Goal: Navigation & Orientation: Go to known website

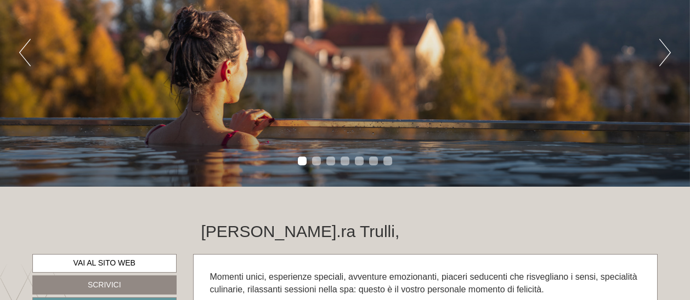
click at [663, 53] on button "Next" at bounding box center [665, 52] width 12 height 27
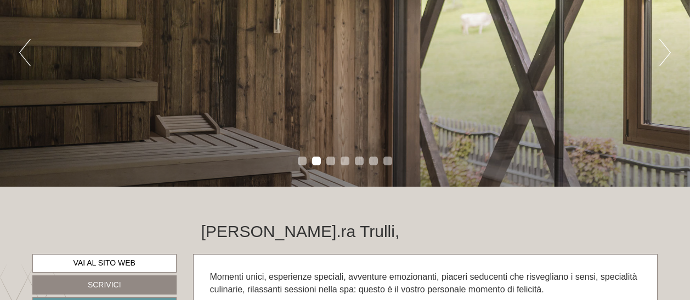
scroll to position [163, 0]
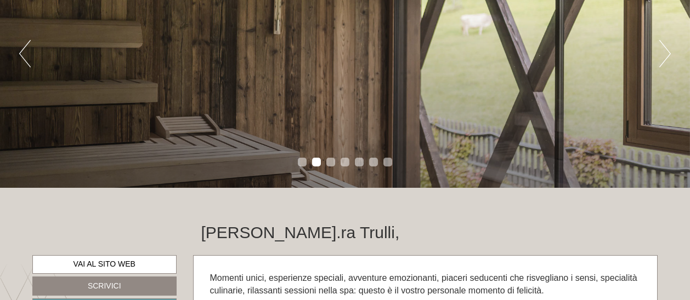
click at [663, 53] on button "Next" at bounding box center [665, 53] width 12 height 27
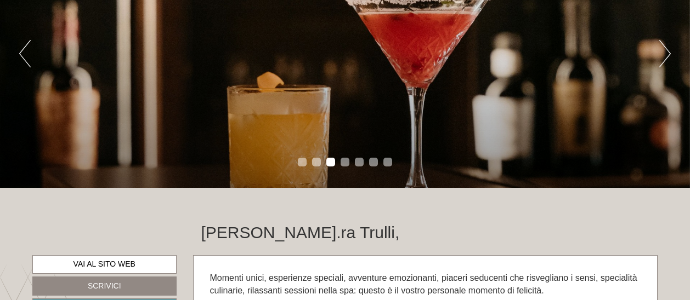
click at [663, 53] on button "Next" at bounding box center [665, 53] width 12 height 27
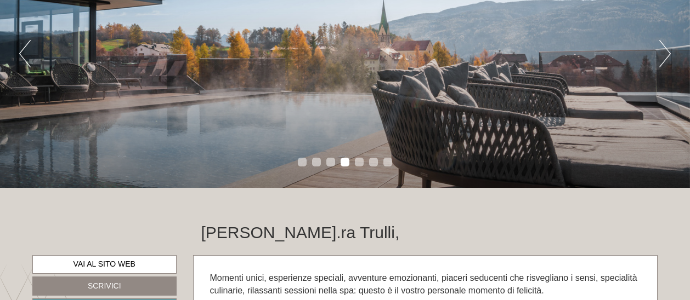
click at [663, 53] on button "Next" at bounding box center [665, 53] width 12 height 27
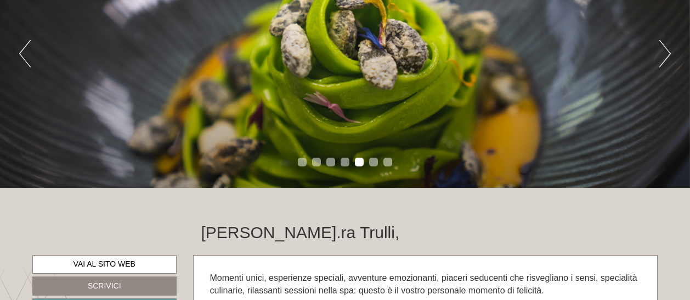
click at [663, 53] on button "Next" at bounding box center [665, 53] width 12 height 27
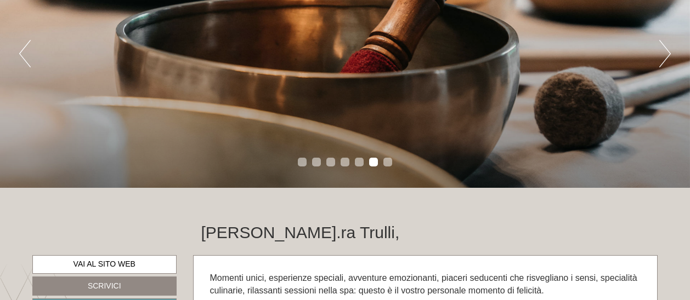
click at [663, 53] on button "Next" at bounding box center [665, 53] width 12 height 27
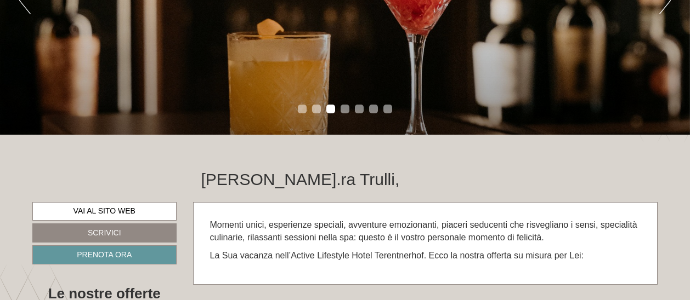
scroll to position [218, 0]
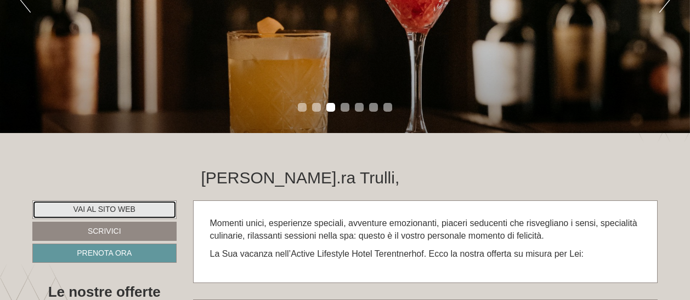
click at [105, 210] on link "Vai al sito web" at bounding box center [104, 210] width 144 height 19
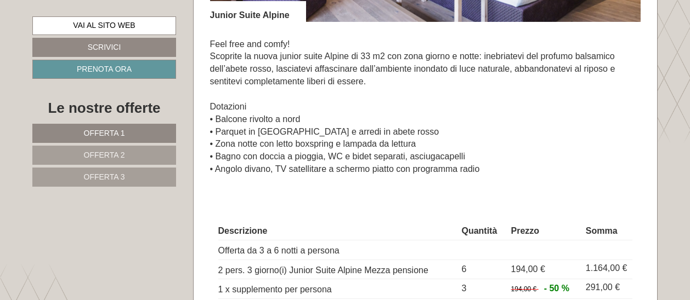
scroll to position [713, 0]
